Goal: Task Accomplishment & Management: Manage account settings

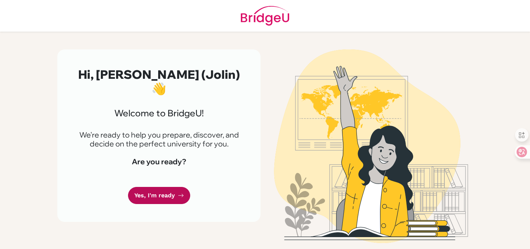
click at [176, 187] on link "Yes, I'm ready" at bounding box center [159, 195] width 62 height 17
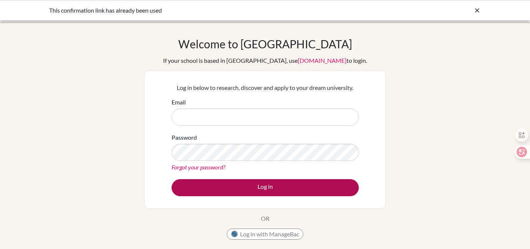
type input "[EMAIL_ADDRESS][DOMAIN_NAME]"
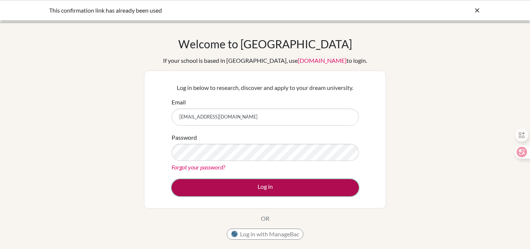
click at [241, 195] on button "Log in" at bounding box center [265, 187] width 187 height 17
